Goal: Task Accomplishment & Management: Use online tool/utility

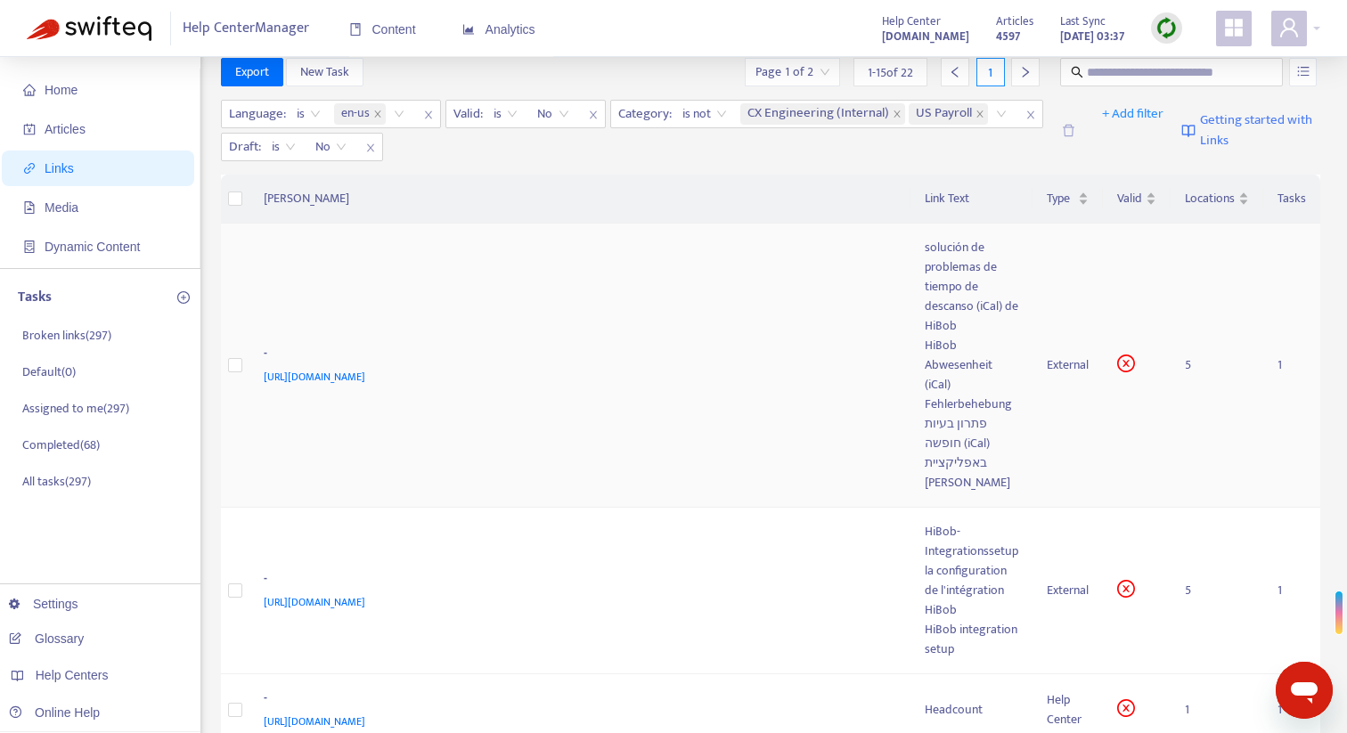
click at [958, 374] on div "HiBob Abwesenheit (iCal) Fehlerbehebung" at bounding box center [972, 375] width 94 height 78
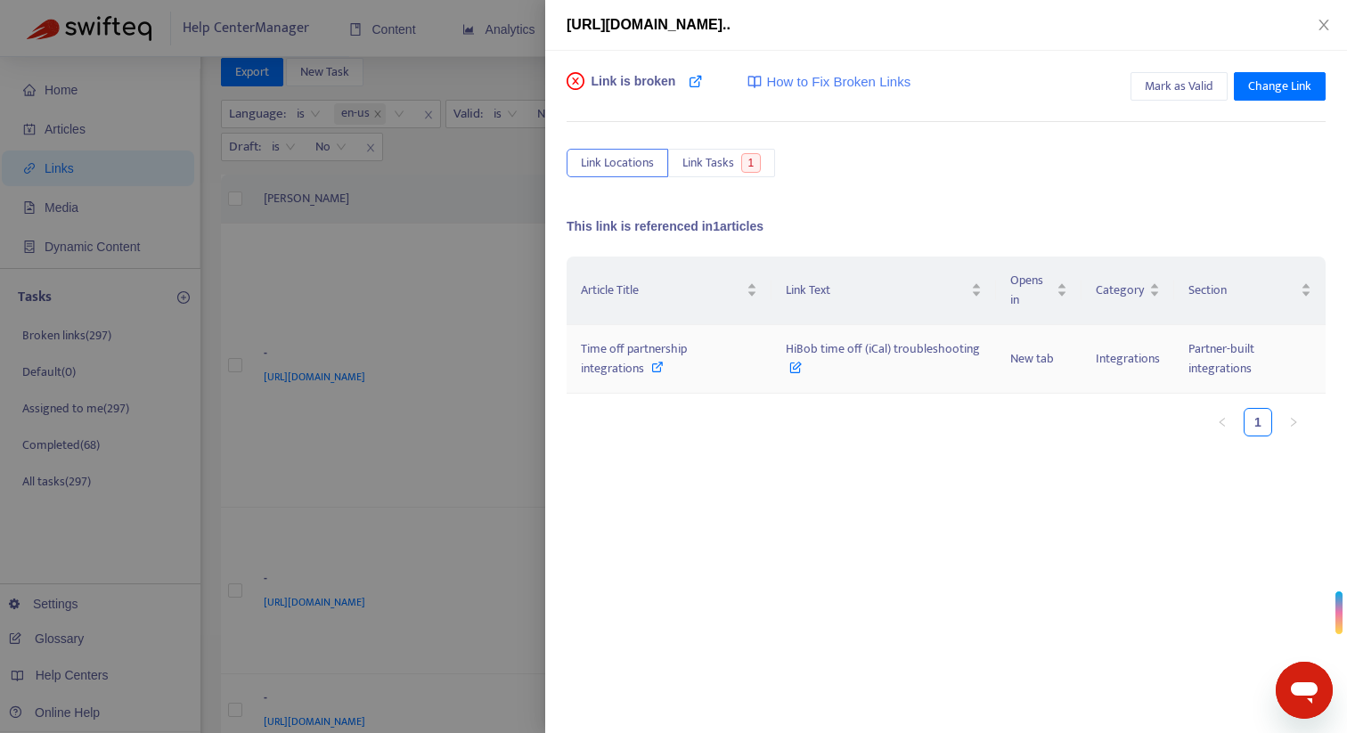
click at [657, 370] on icon at bounding box center [657, 367] width 12 height 12
click at [1173, 89] on span "Mark as Valid" at bounding box center [1179, 87] width 69 height 20
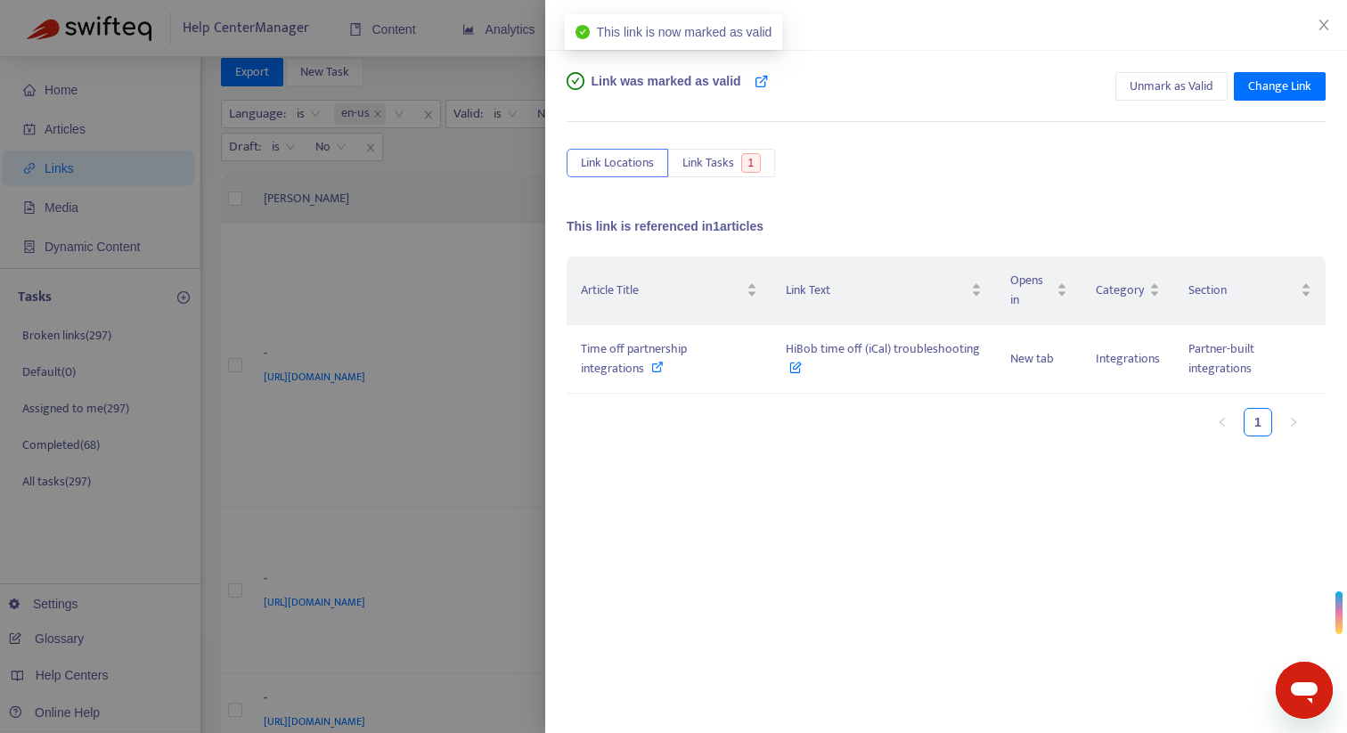
click at [470, 281] on div at bounding box center [673, 366] width 1347 height 733
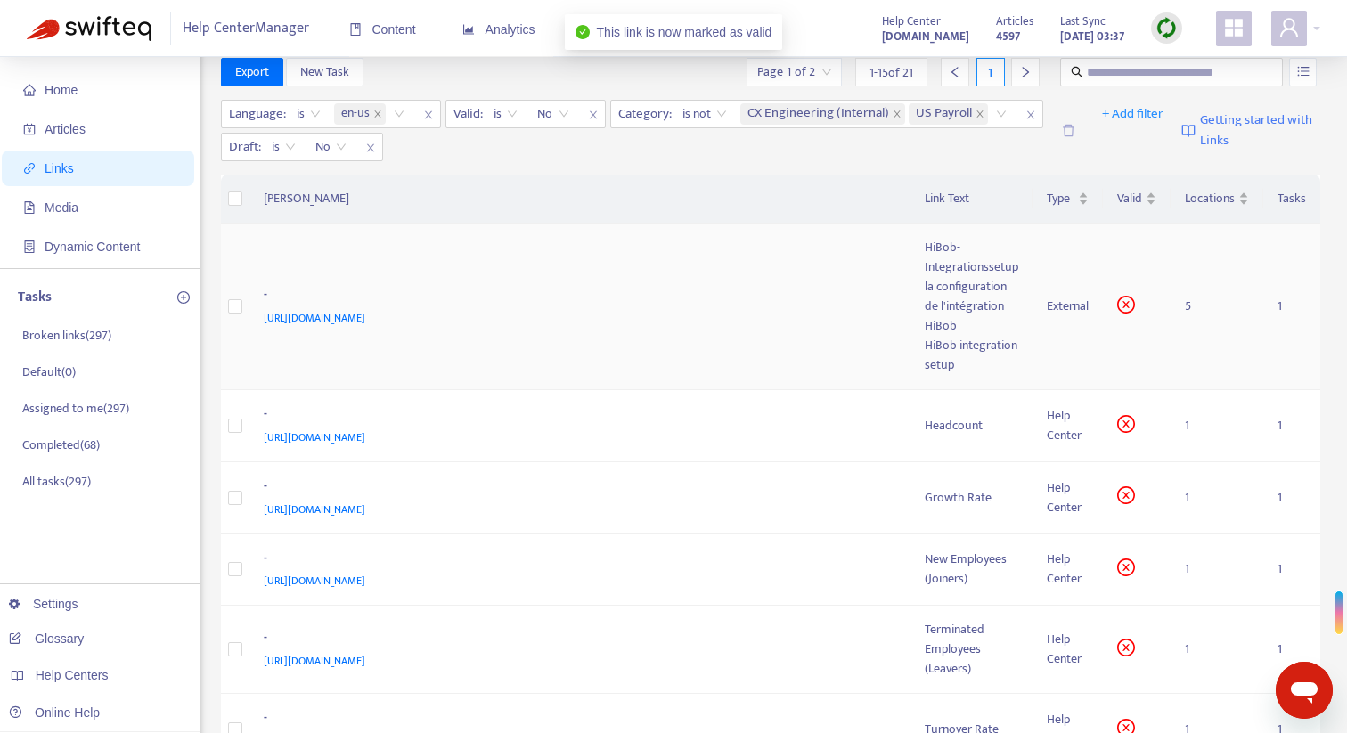
click at [959, 300] on div "la configuration de l'intégration HiBob" at bounding box center [972, 306] width 94 height 59
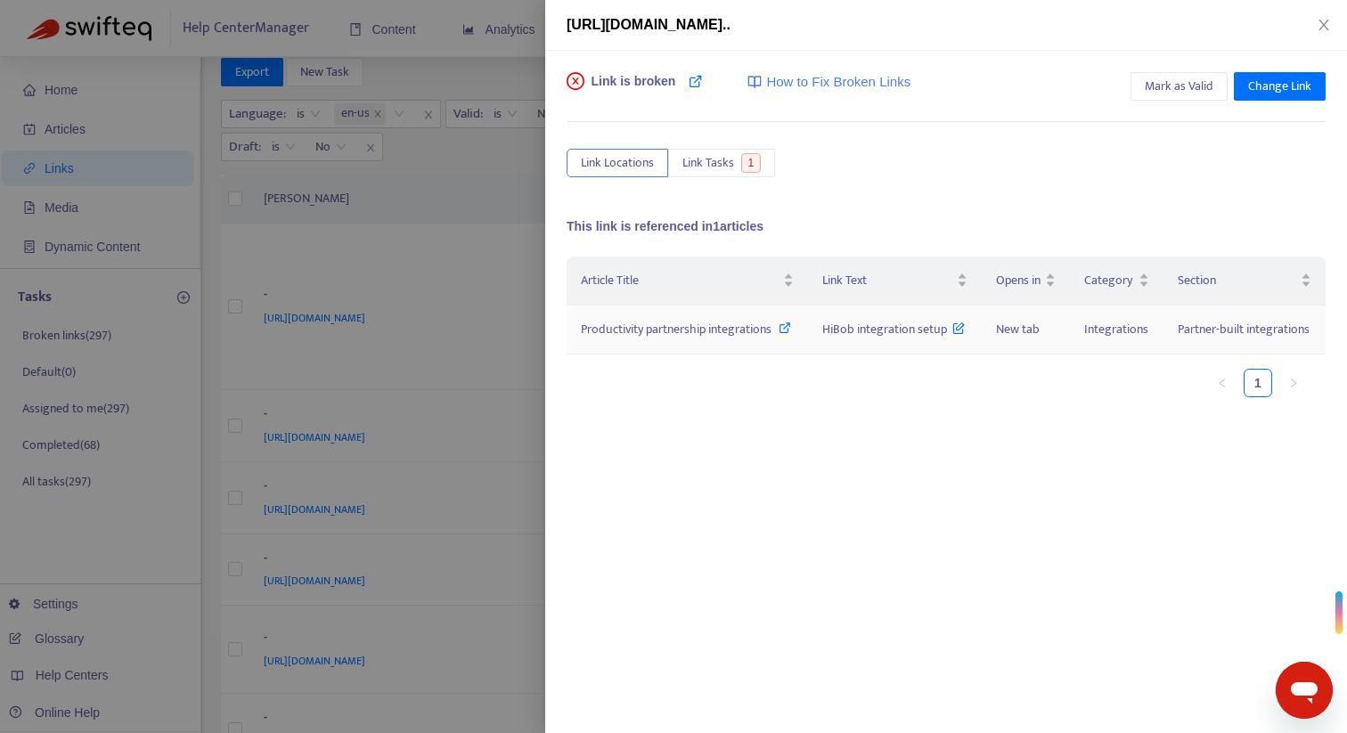
click at [788, 331] on icon at bounding box center [785, 328] width 12 height 12
click at [1189, 84] on span "Mark as Valid" at bounding box center [1179, 87] width 69 height 20
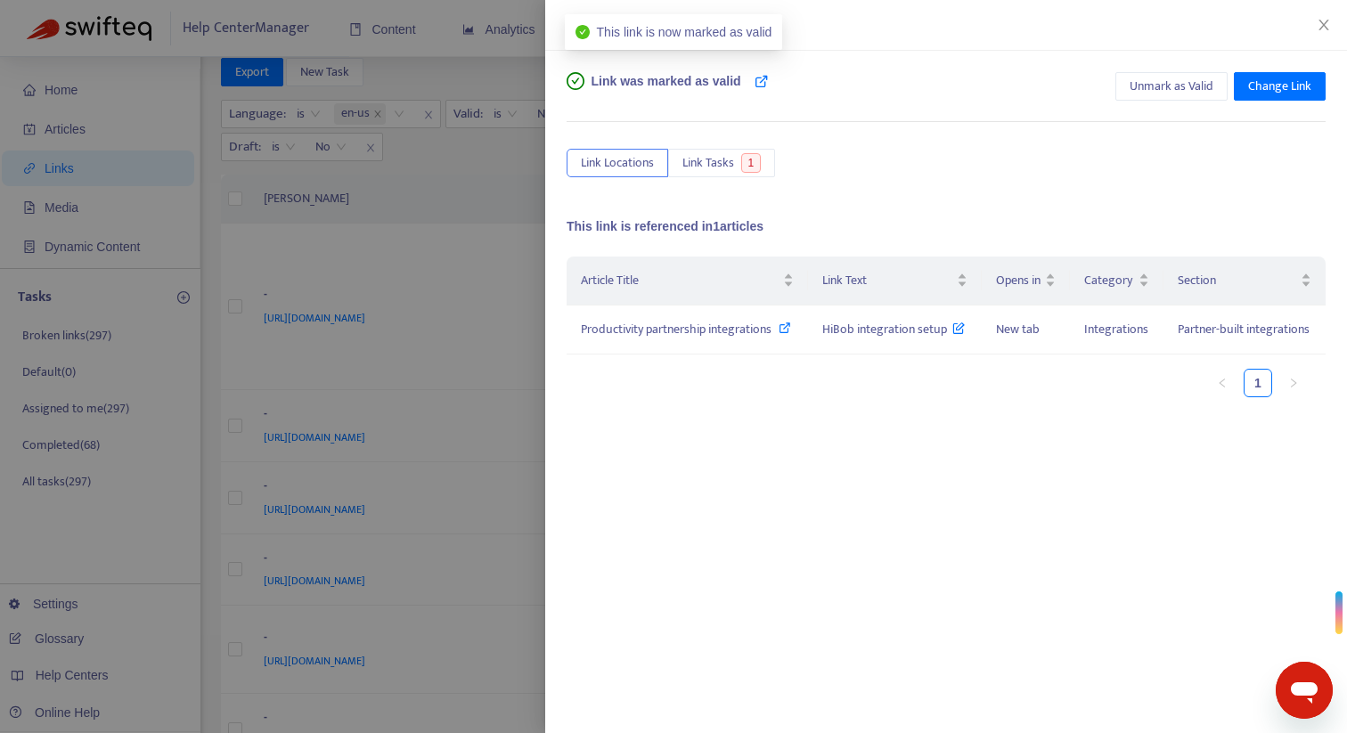
click at [423, 190] on div at bounding box center [673, 366] width 1347 height 733
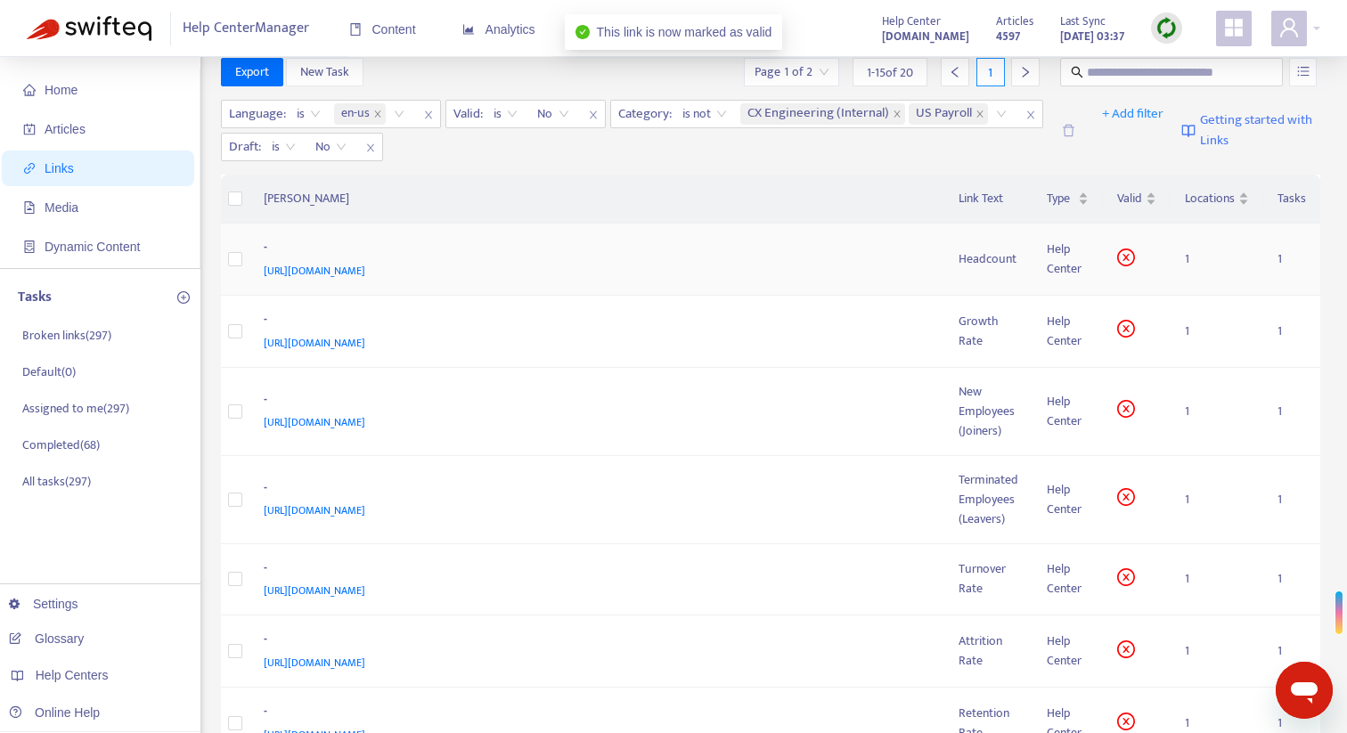
click at [968, 266] on div "Headcount" at bounding box center [989, 259] width 60 height 20
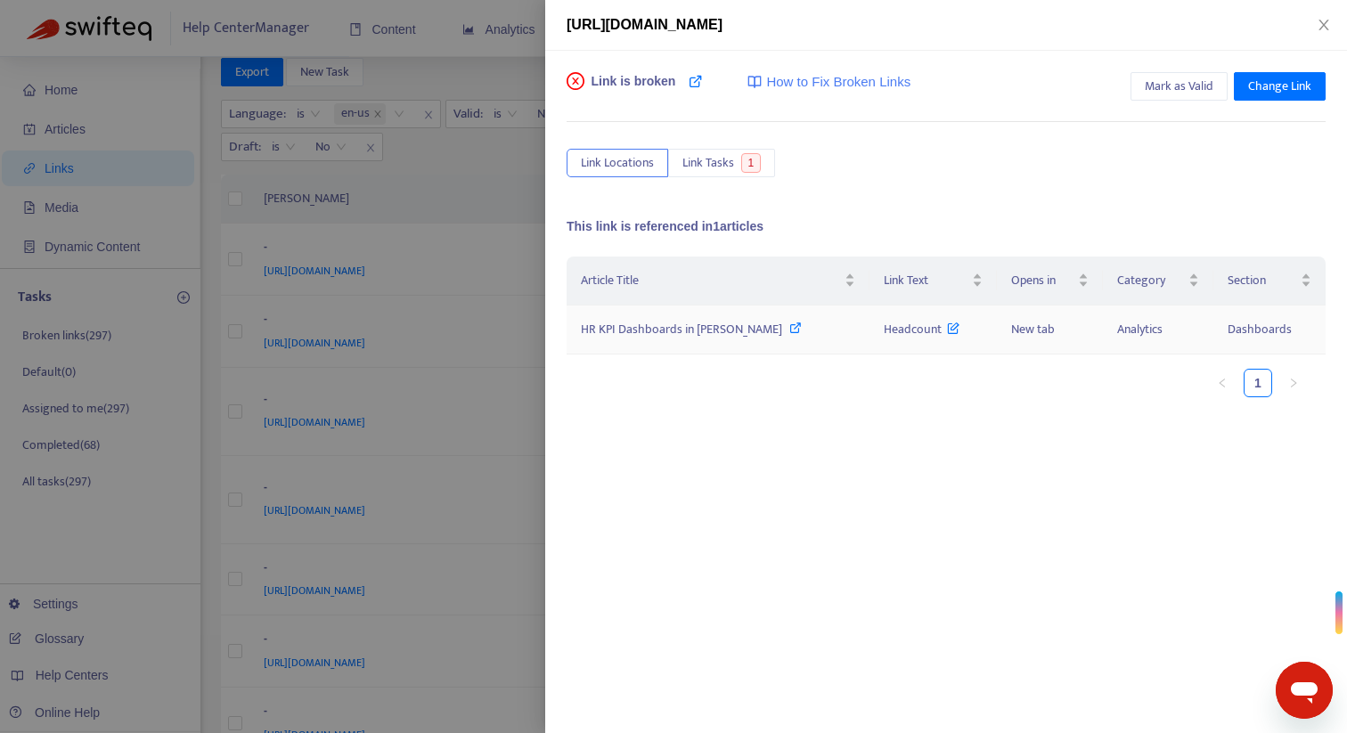
click at [759, 330] on div "HR KPI Dashboards in [PERSON_NAME]" at bounding box center [718, 330] width 274 height 20
click at [522, 69] on div at bounding box center [673, 366] width 1347 height 733
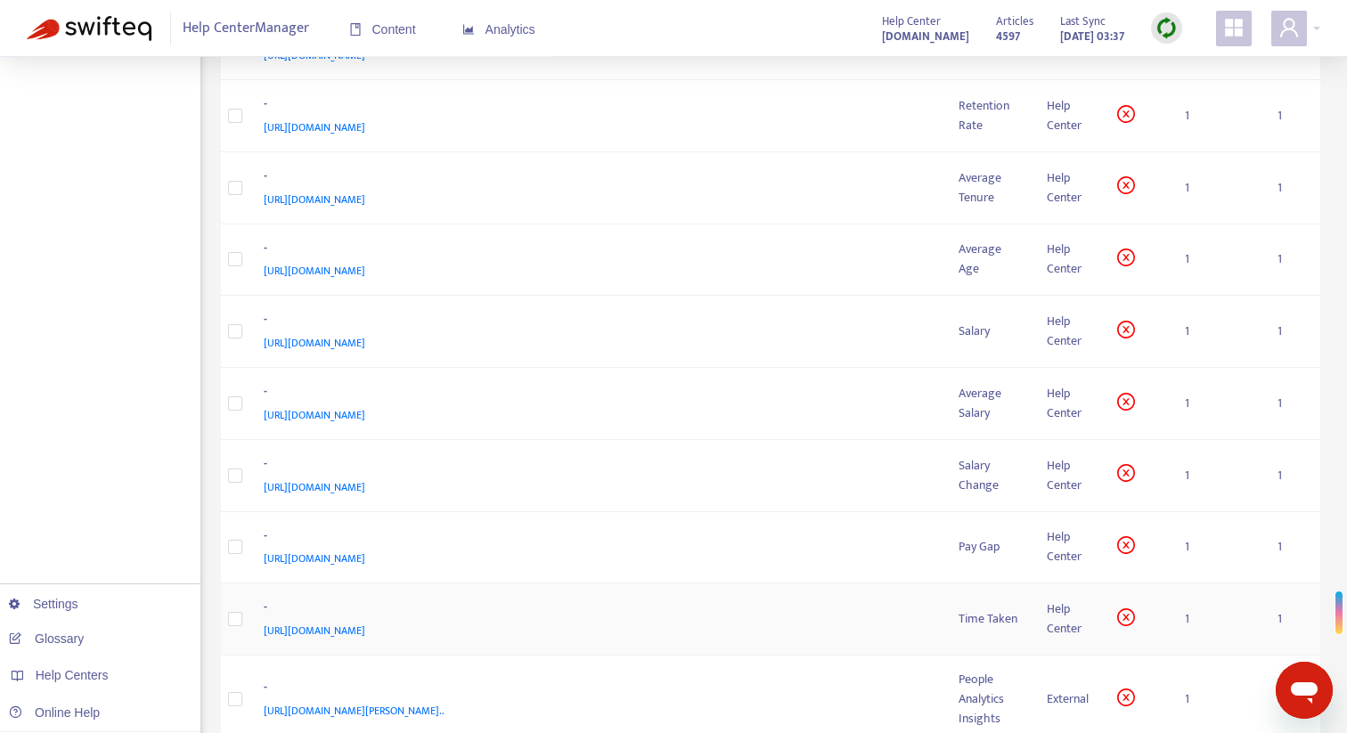
scroll to position [744, 0]
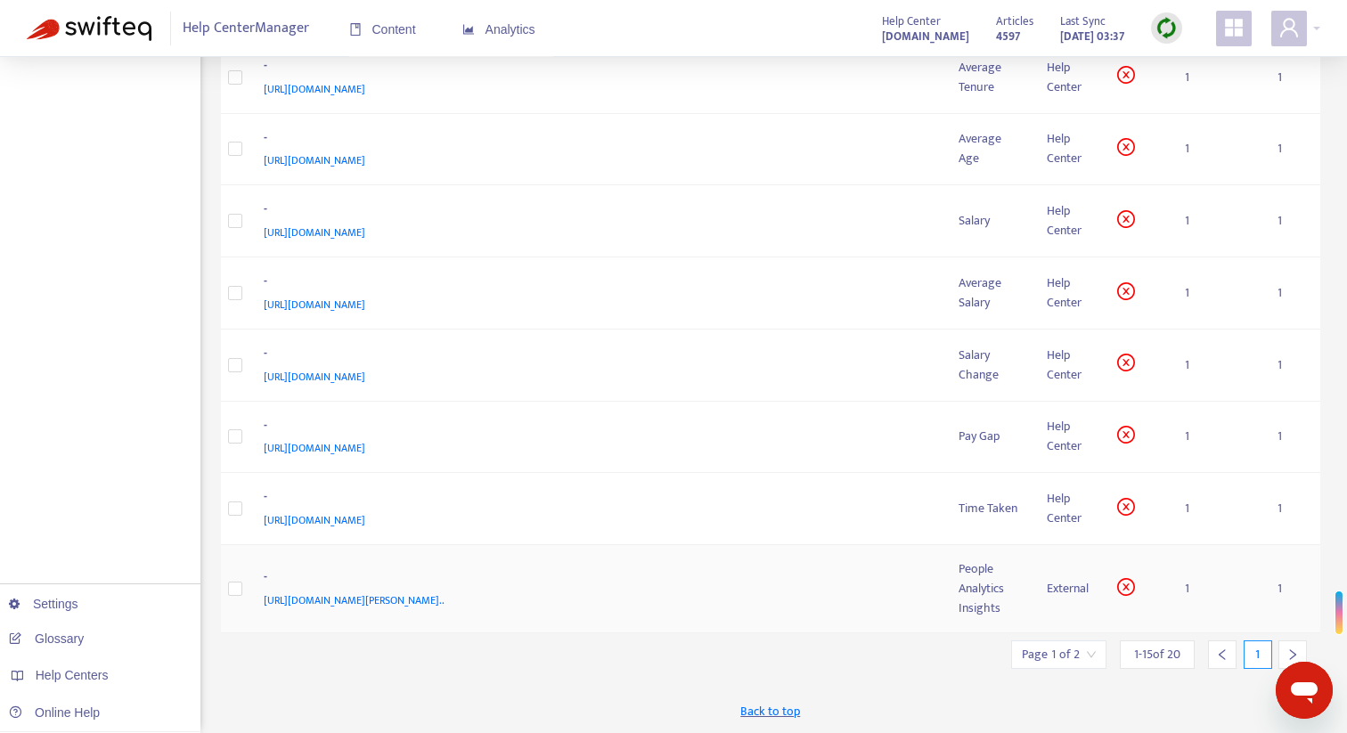
click at [882, 563] on td "- [URL][DOMAIN_NAME][PERSON_NAME].." at bounding box center [597, 589] width 696 height 88
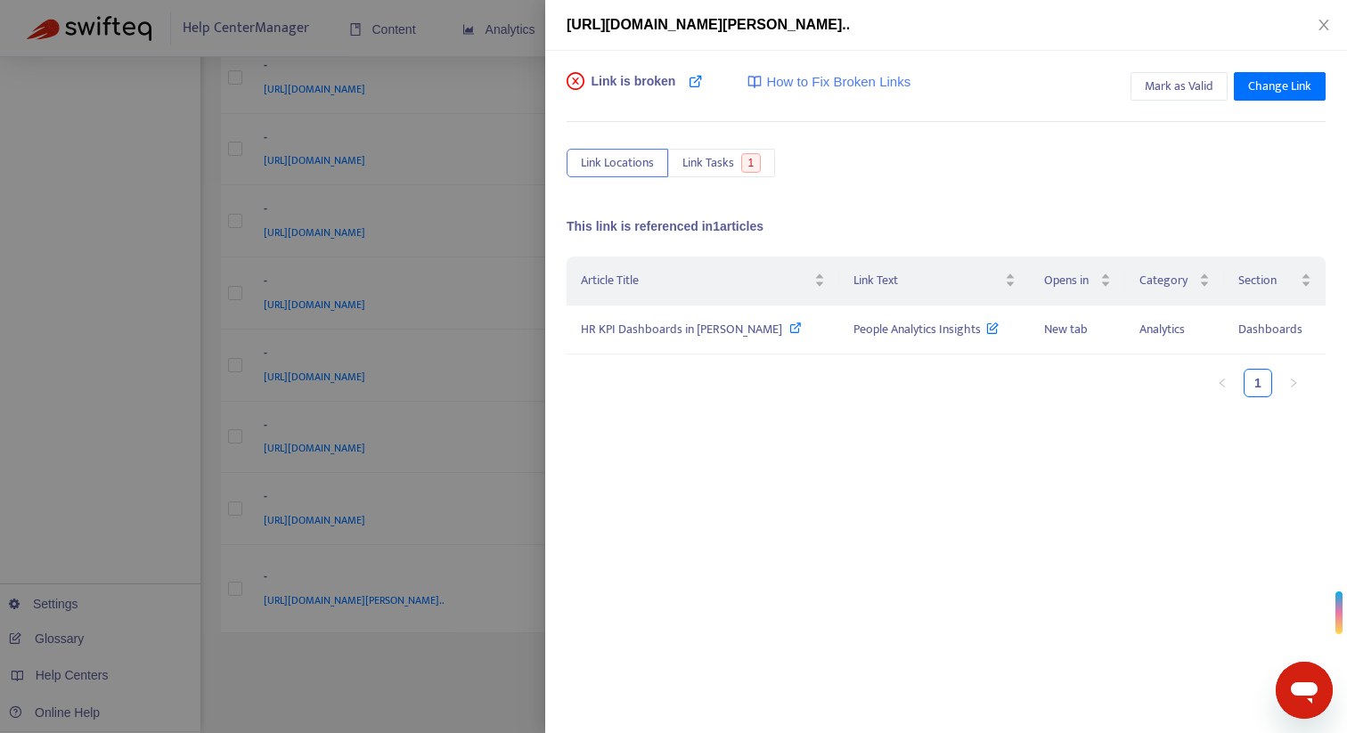
click at [516, 74] on div at bounding box center [673, 366] width 1347 height 733
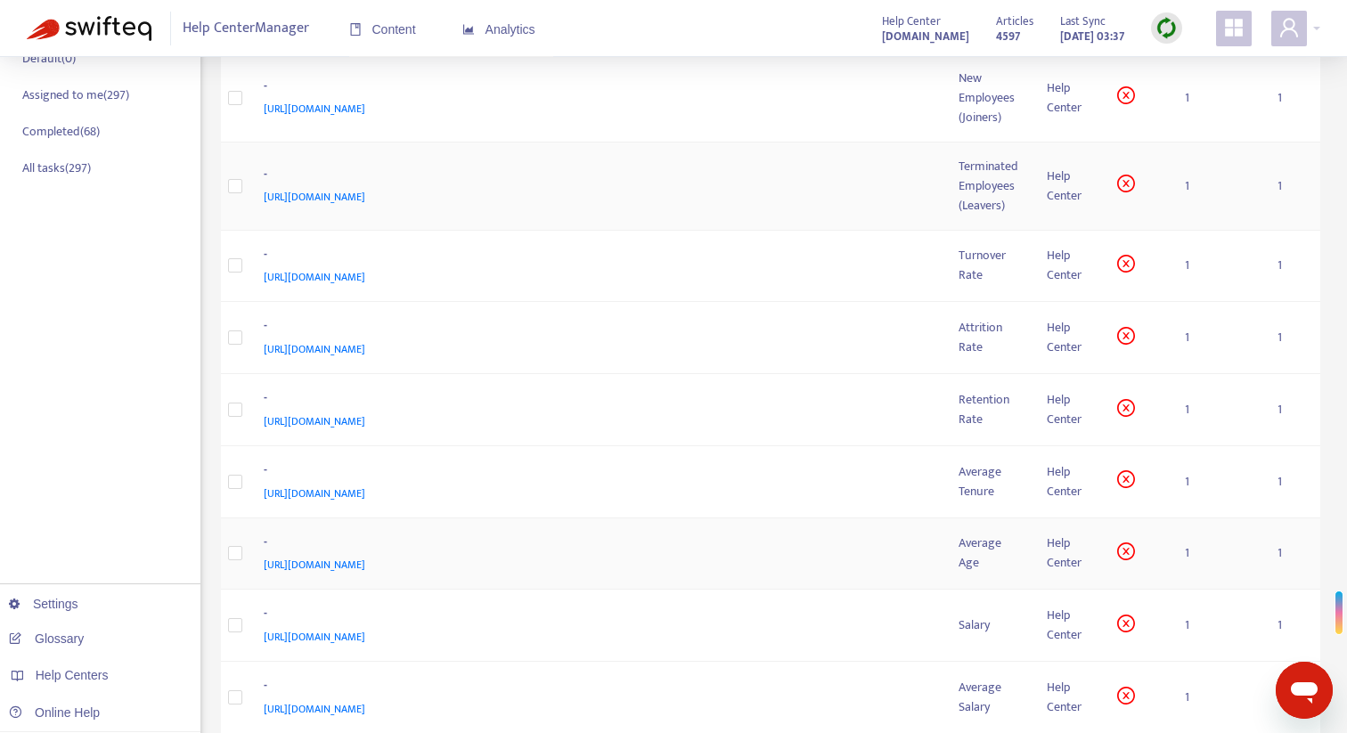
scroll to position [0, 0]
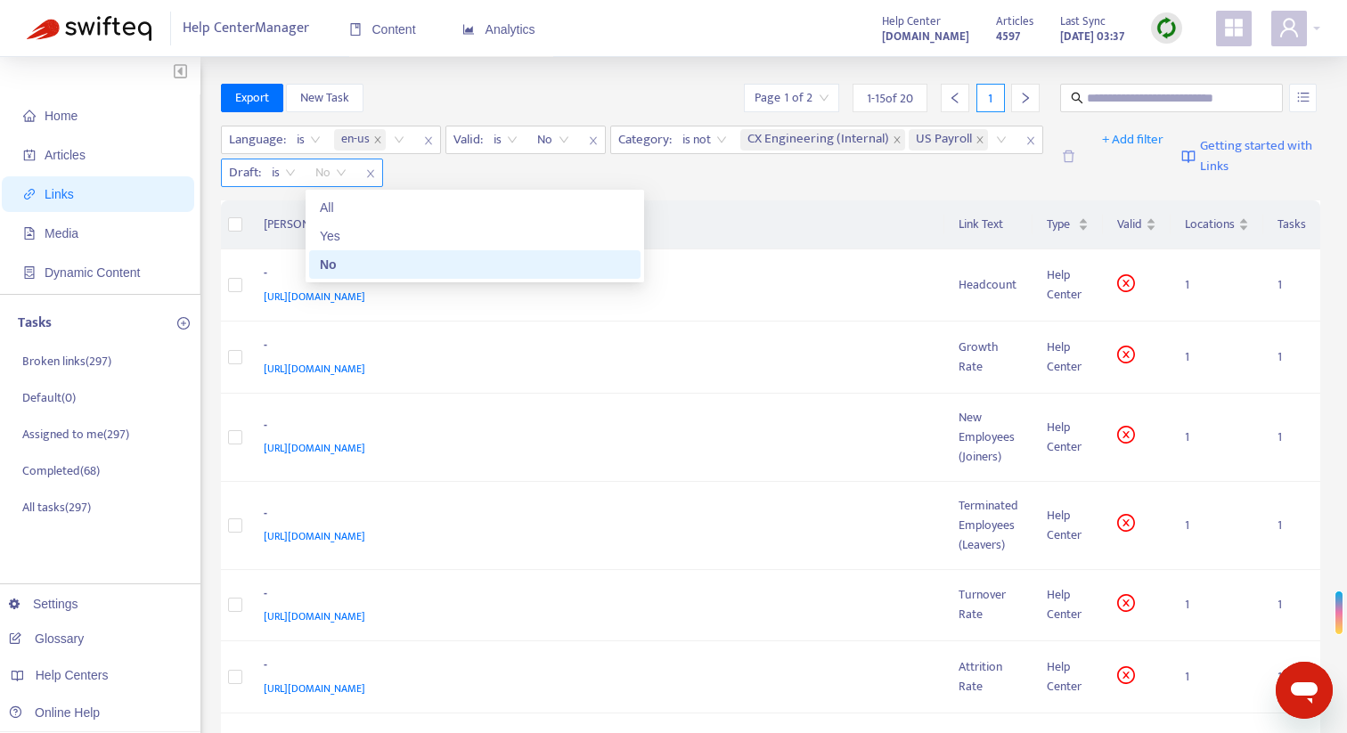
click at [339, 172] on span "No" at bounding box center [330, 172] width 31 height 27
click at [347, 264] on div "No" at bounding box center [475, 265] width 310 height 20
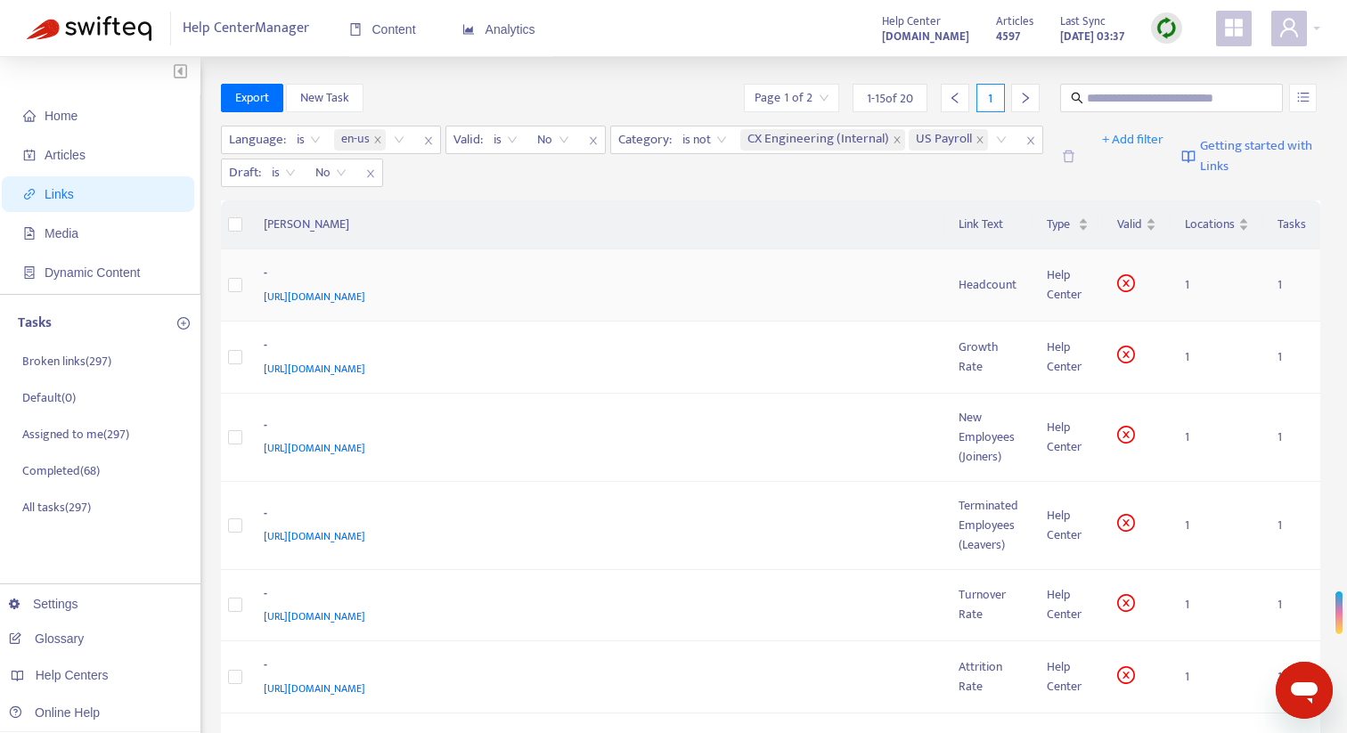
click at [622, 287] on div "[URL][DOMAIN_NAME]" at bounding box center [594, 297] width 660 height 20
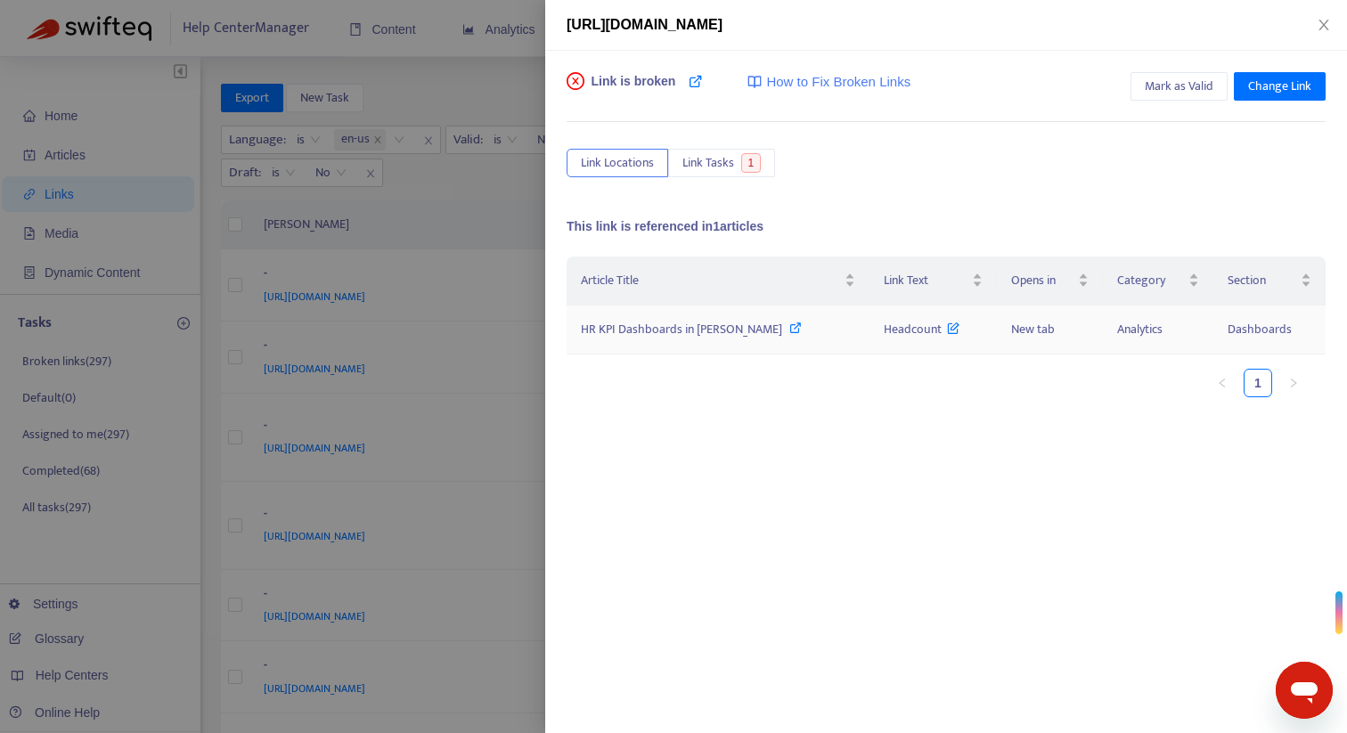
click at [789, 331] on icon at bounding box center [795, 328] width 12 height 12
click at [510, 76] on div at bounding box center [673, 366] width 1347 height 733
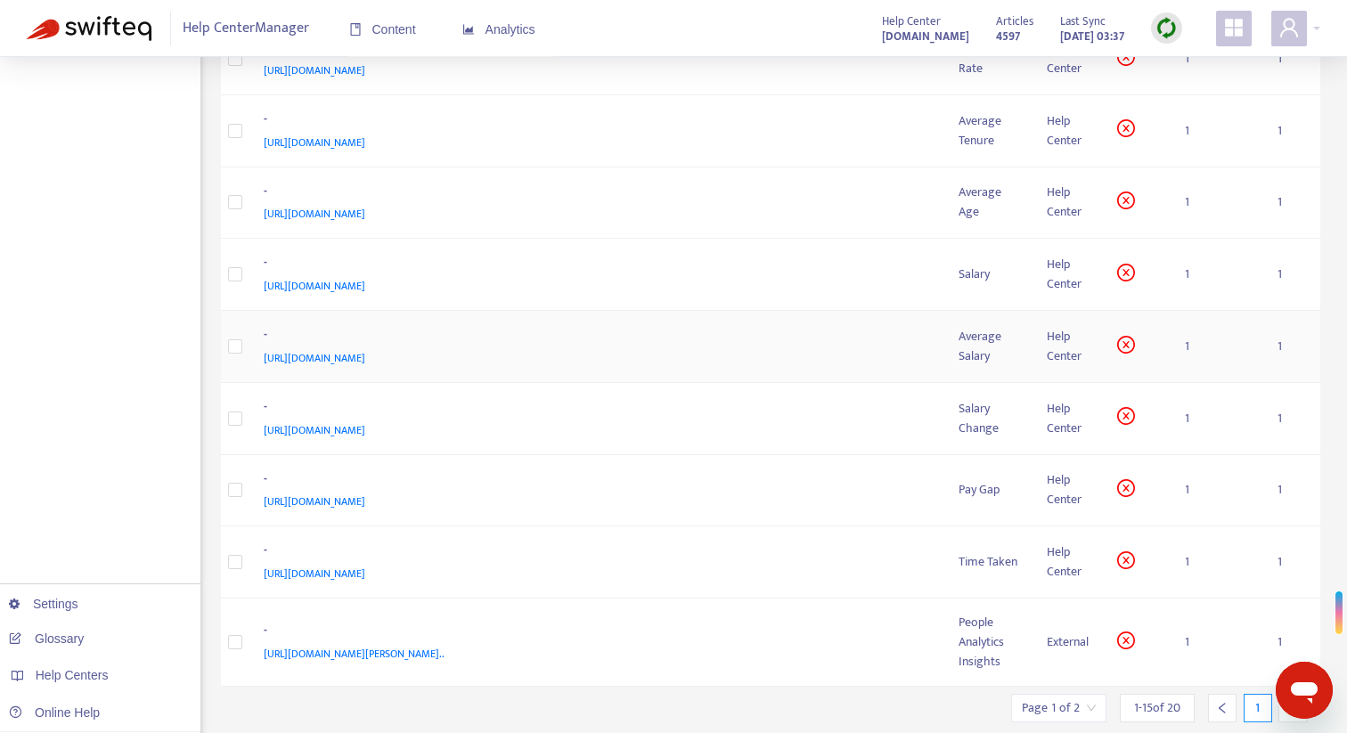
scroll to position [744, 0]
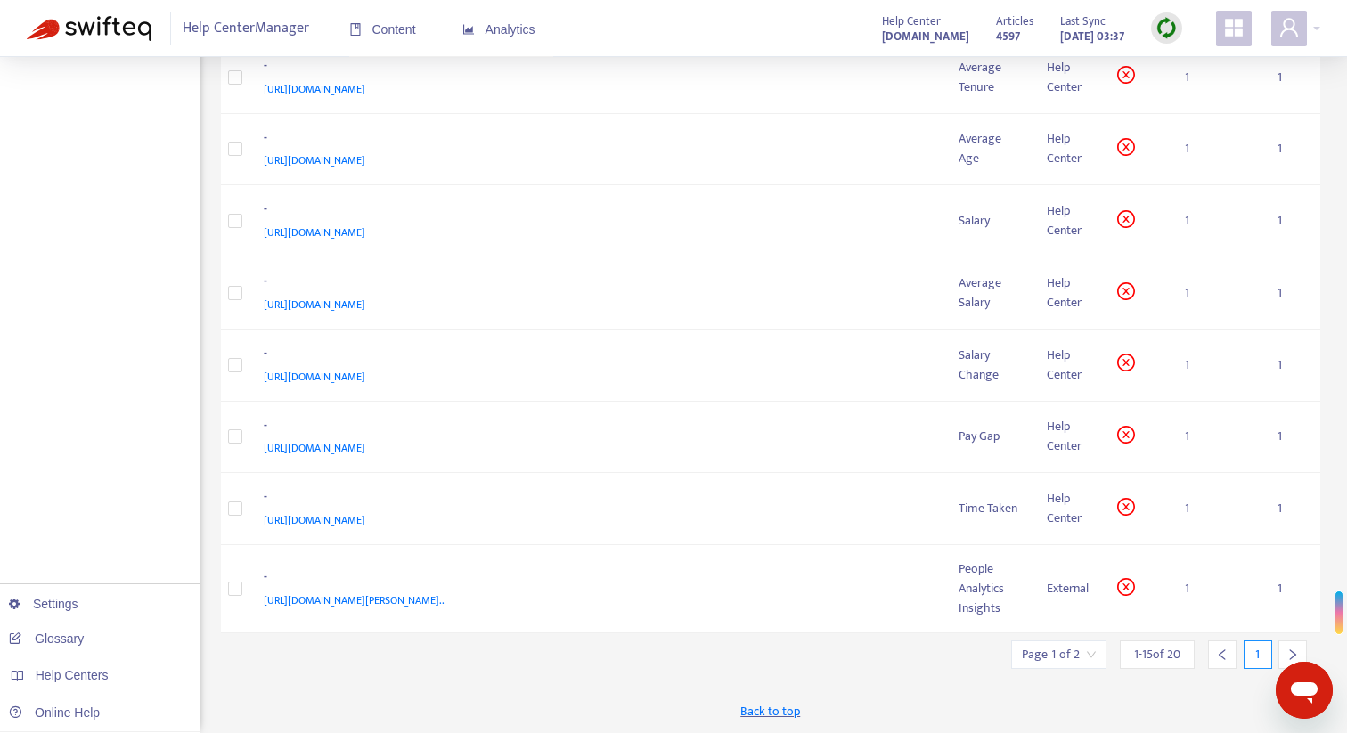
click at [1217, 654] on icon "left" at bounding box center [1222, 655] width 12 height 12
click at [1293, 653] on icon "right" at bounding box center [1292, 655] width 12 height 12
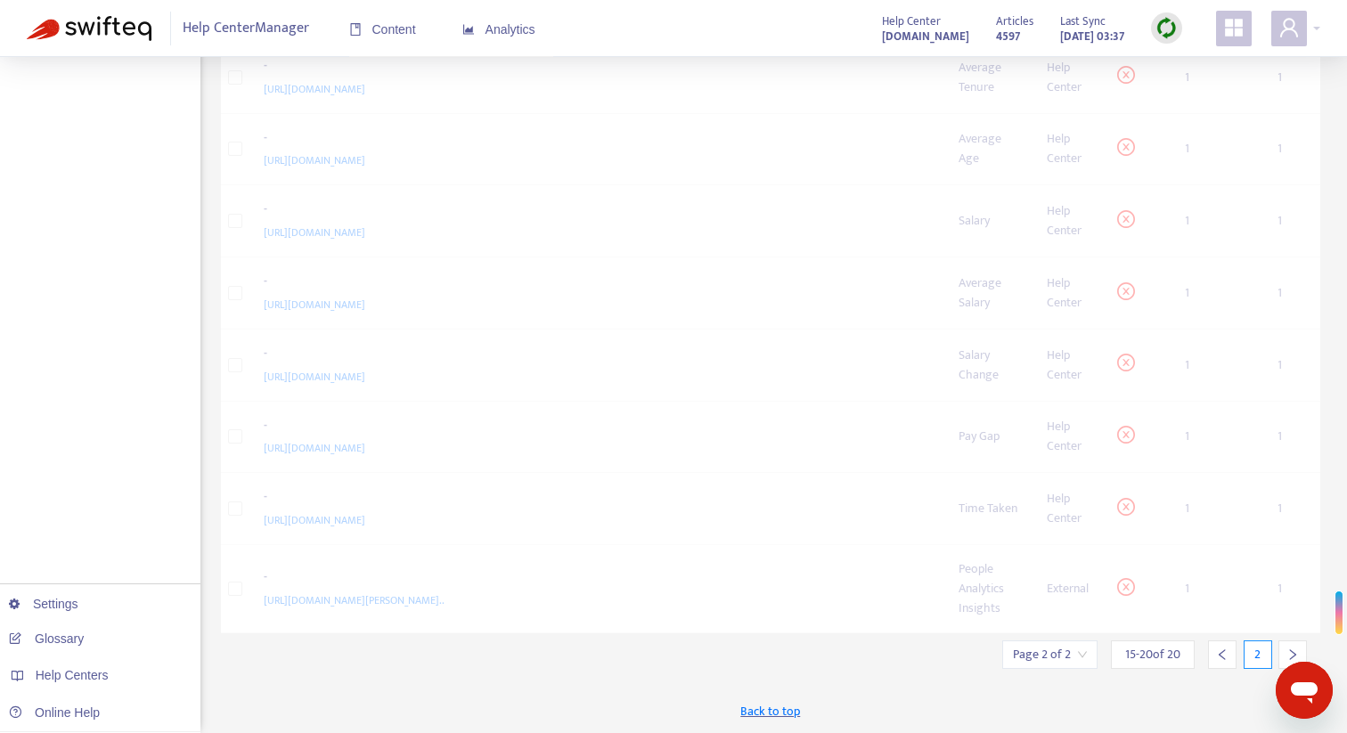
scroll to position [393, 0]
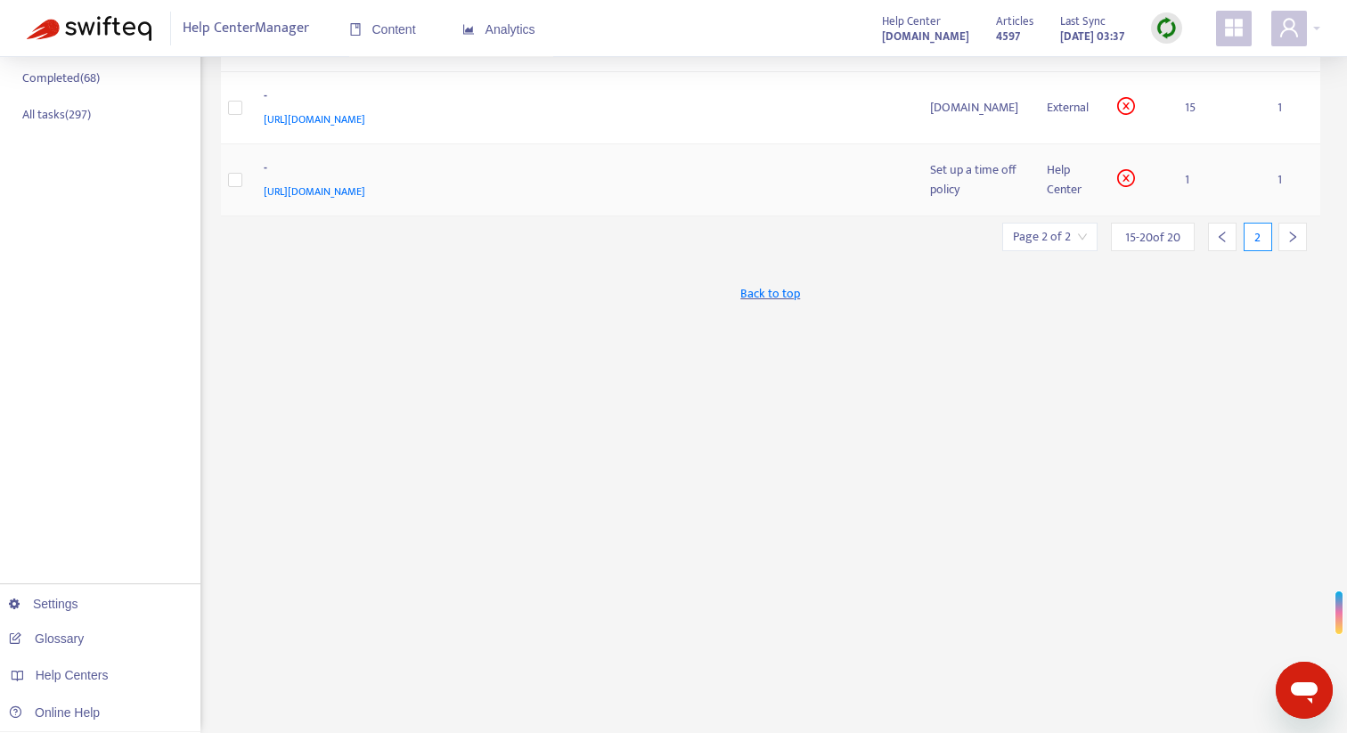
click at [935, 183] on div "Set up a time off policy" at bounding box center [974, 179] width 88 height 39
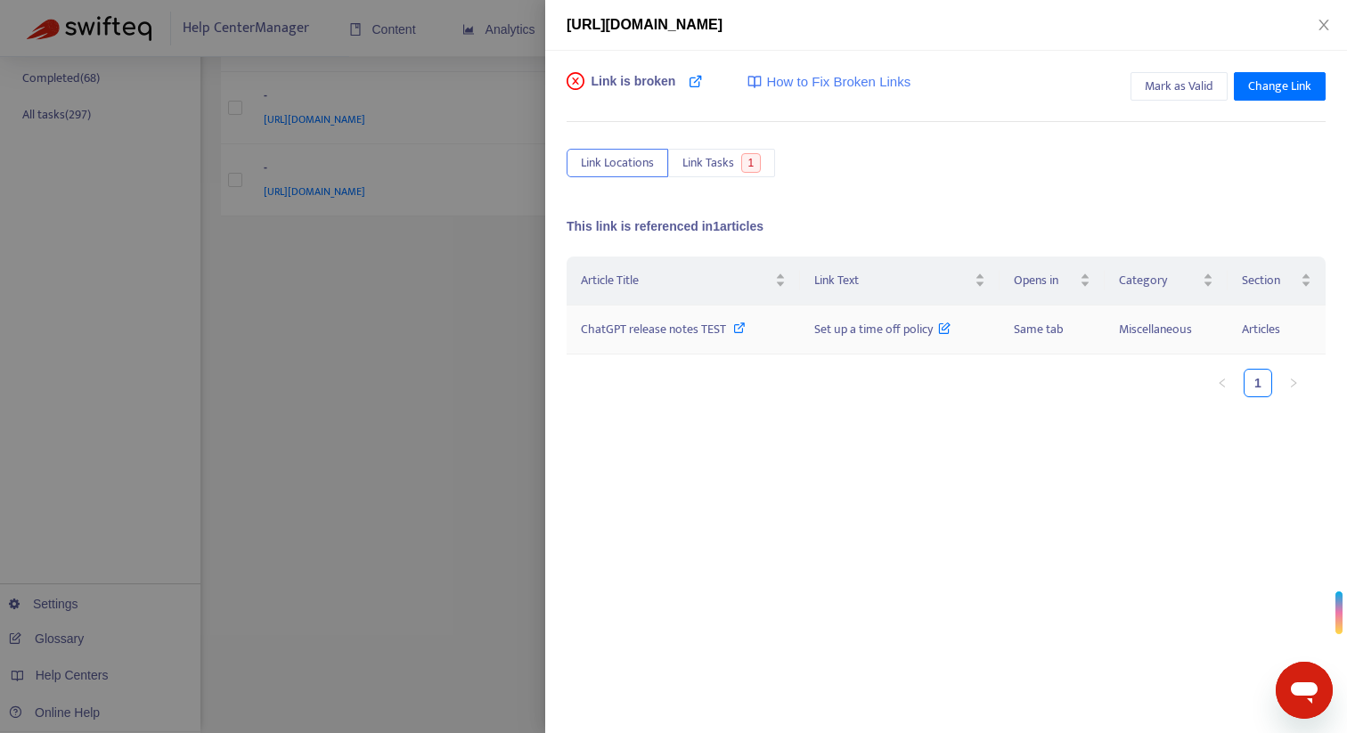
click at [739, 329] on icon at bounding box center [739, 328] width 12 height 12
click at [531, 91] on div at bounding box center [673, 366] width 1347 height 733
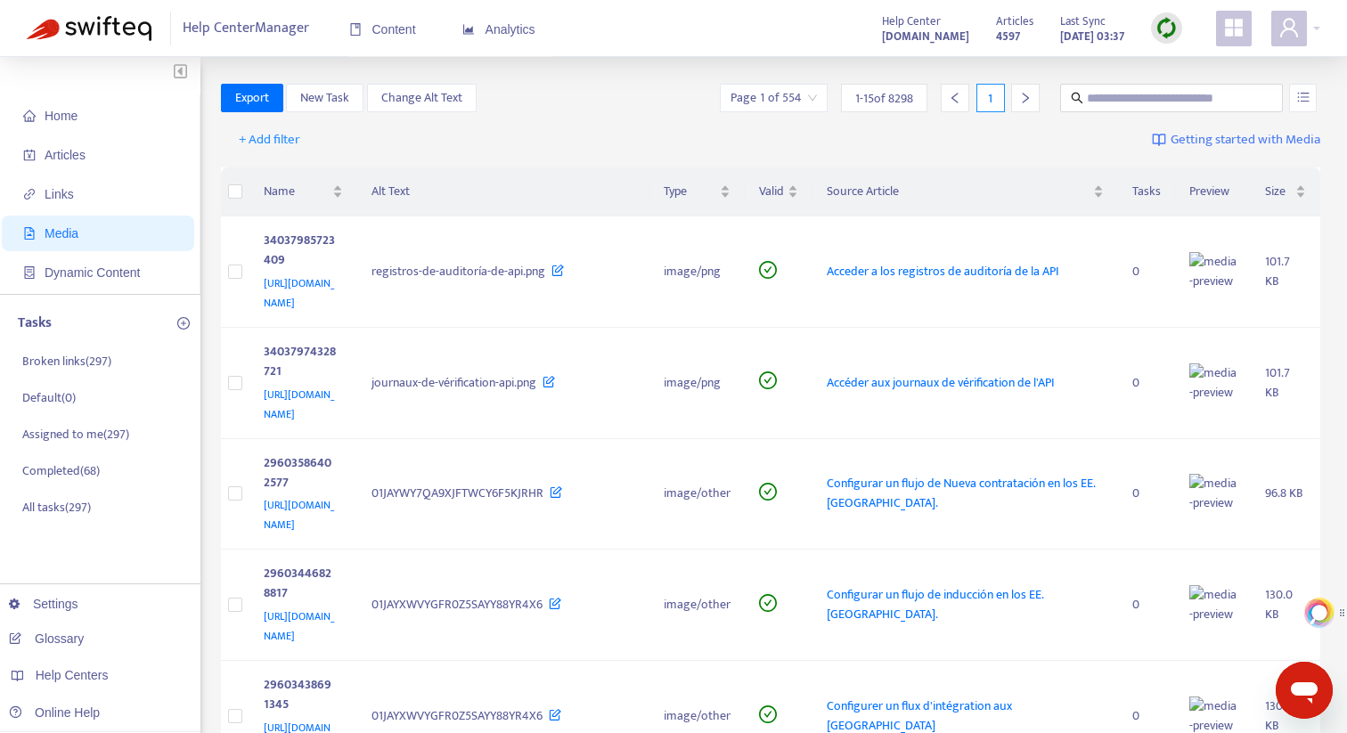
click at [1171, 24] on img at bounding box center [1166, 28] width 22 height 22
click at [1193, 95] on link "Full Sync" at bounding box center [1197, 93] width 64 height 20
